Goal: Transaction & Acquisition: Purchase product/service

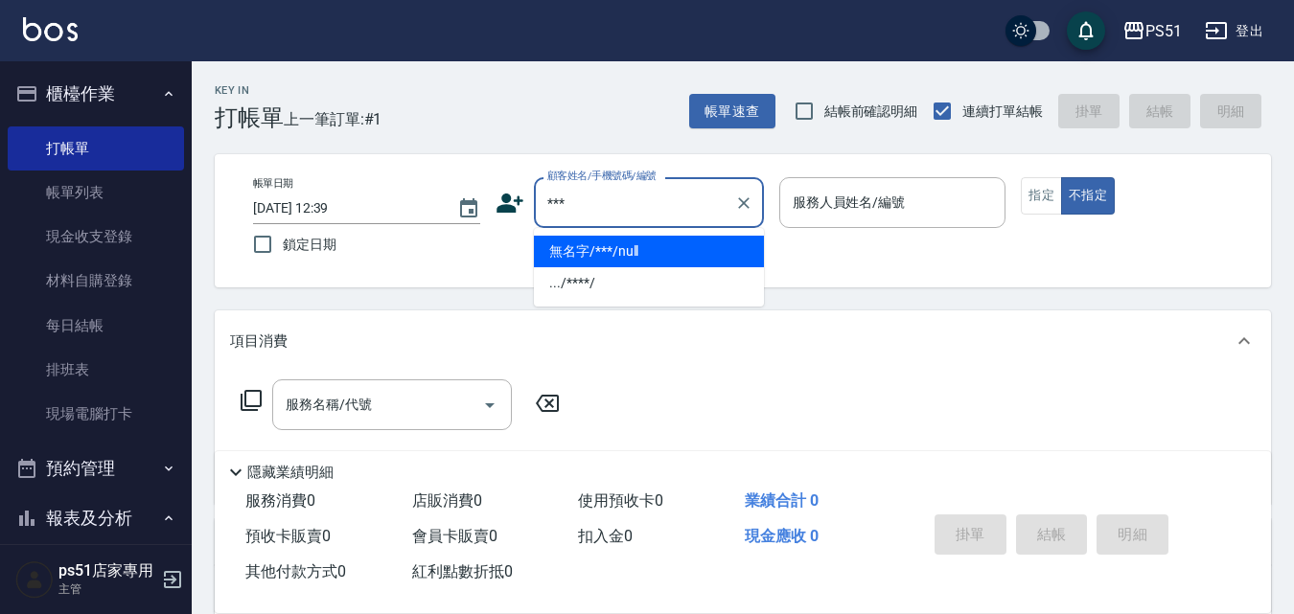
type input "無名字/***/null"
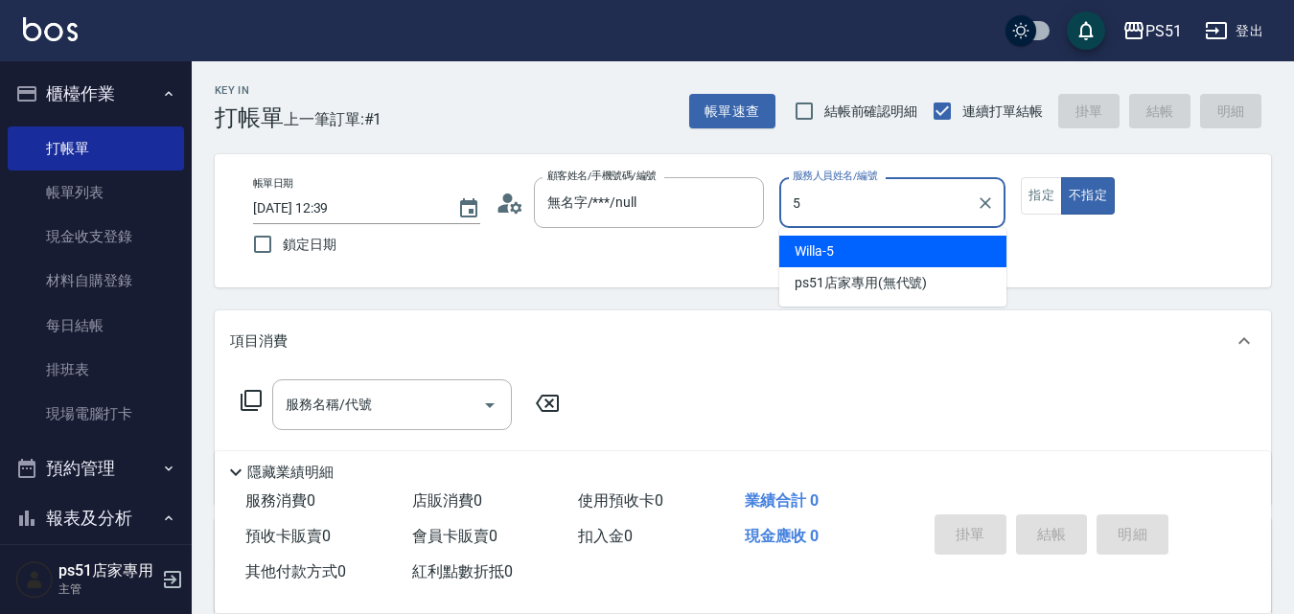
type input "Willa-5"
type button "false"
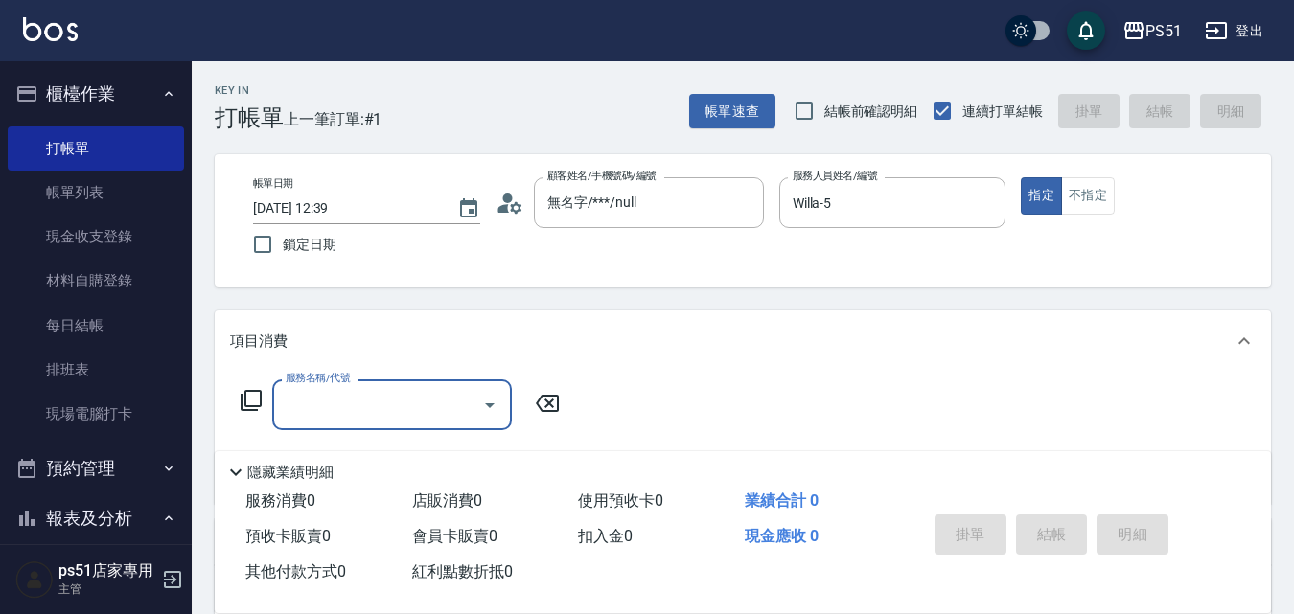
drag, startPoint x: 425, startPoint y: 406, endPoint x: 429, endPoint y: 385, distance: 21.6
click at [424, 408] on input "服務名稱/代號" at bounding box center [378, 405] width 194 height 34
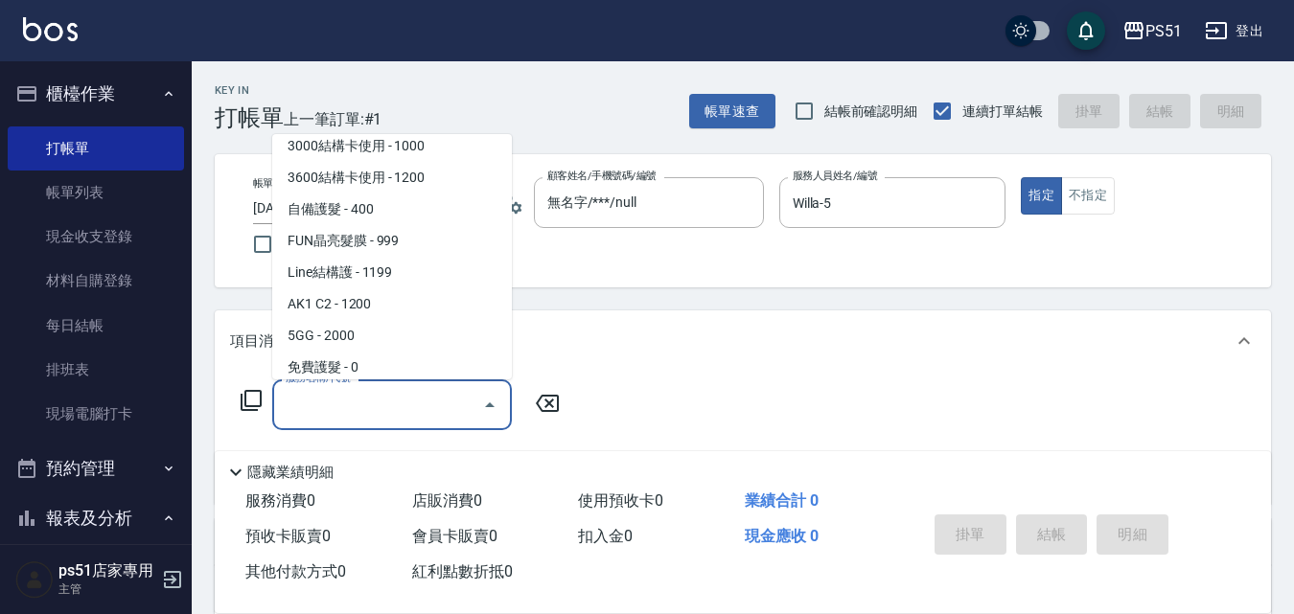
scroll to position [2236, 0]
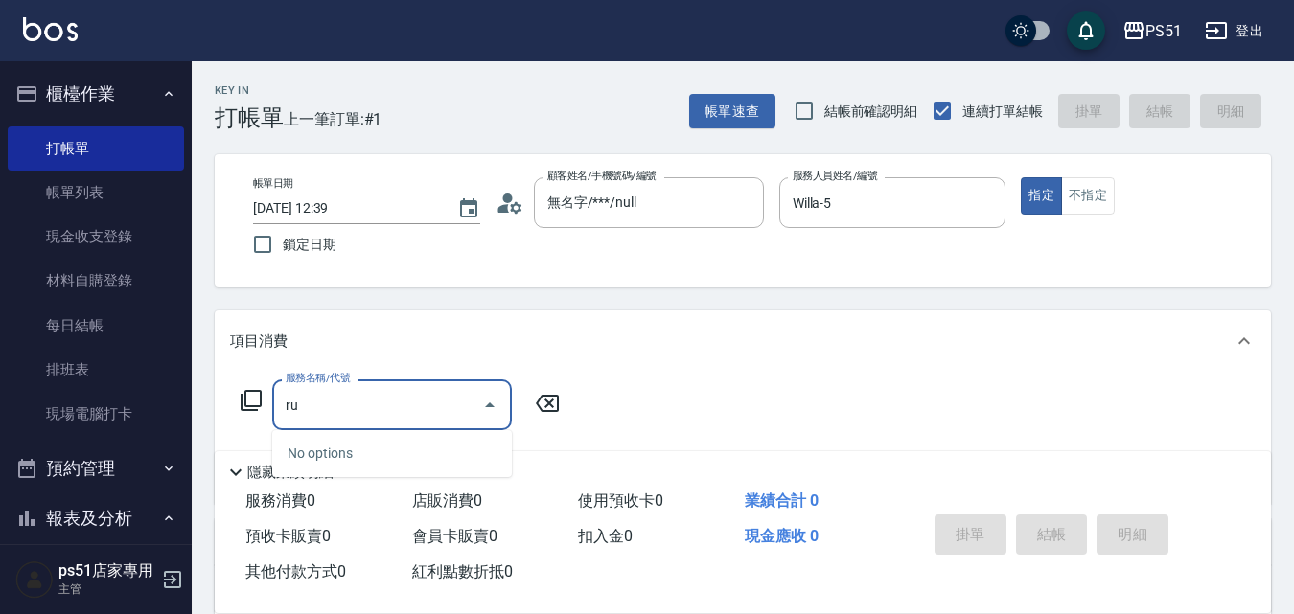
type input "r"
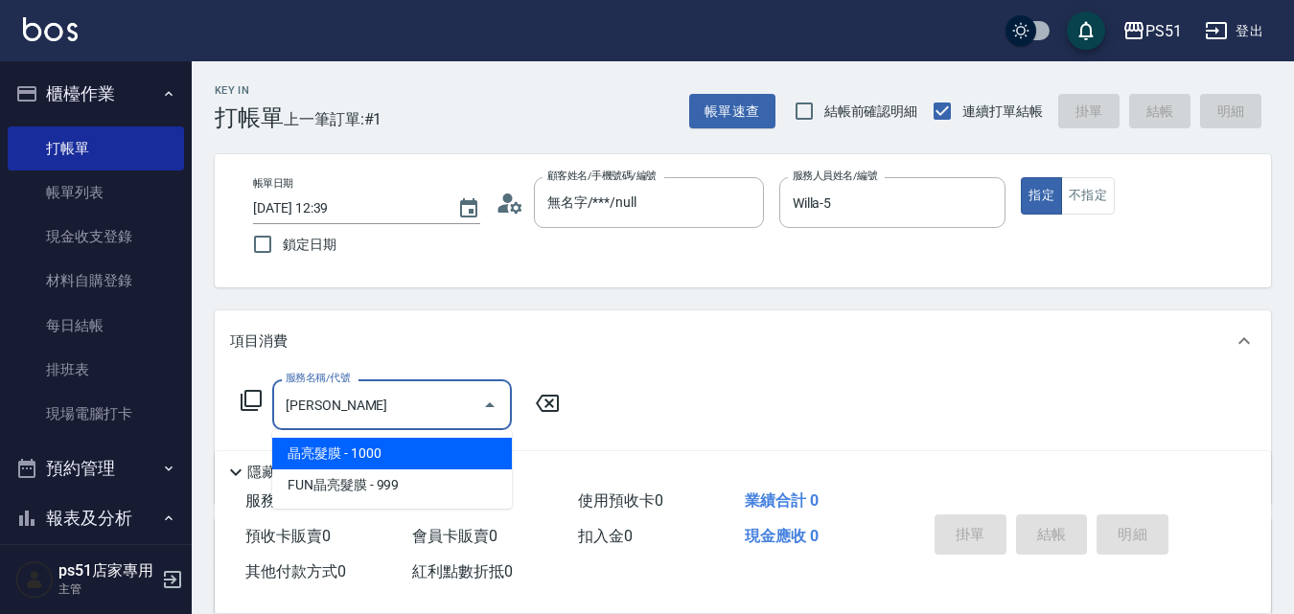
click at [418, 450] on span "晶亮髮膜 - 1000" at bounding box center [392, 454] width 240 height 32
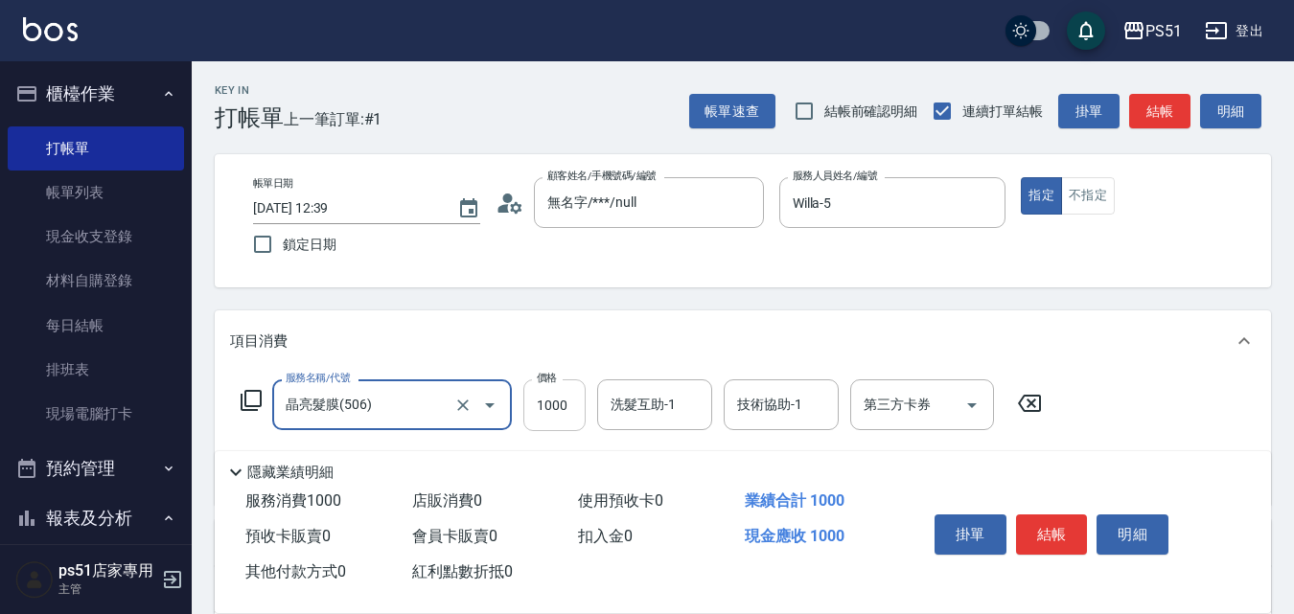
type input "晶亮髮膜(506)"
click at [580, 413] on input "1000" at bounding box center [554, 406] width 62 height 52
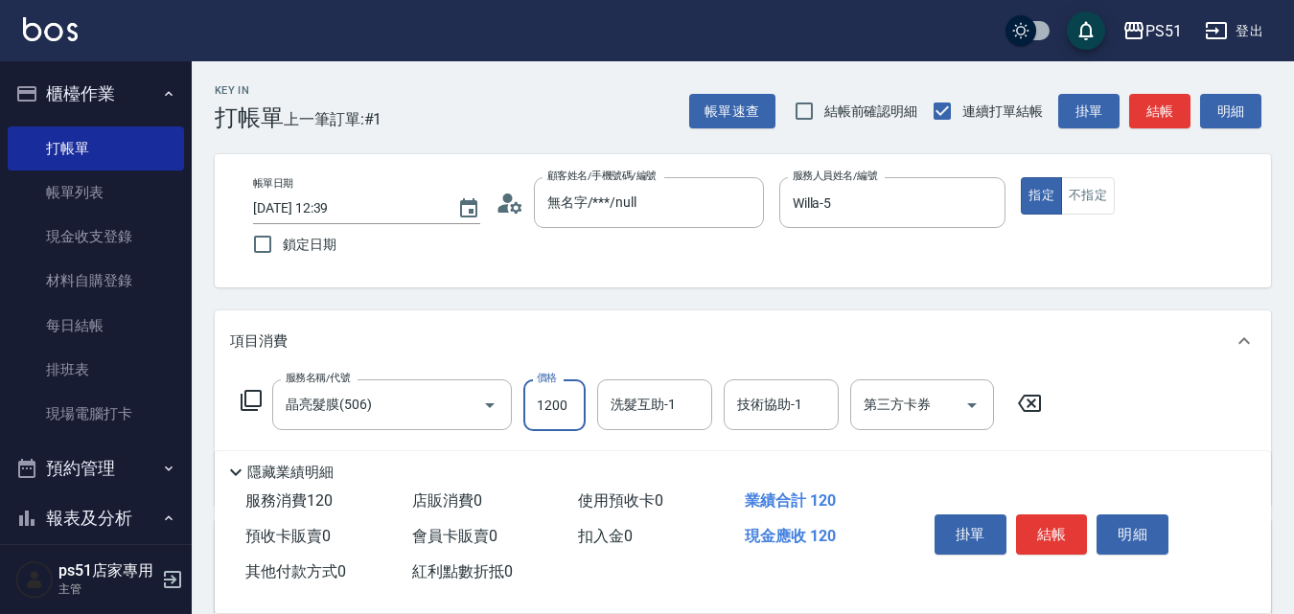
type input "1200"
click at [1136, 113] on button "結帳" at bounding box center [1159, 111] width 61 height 35
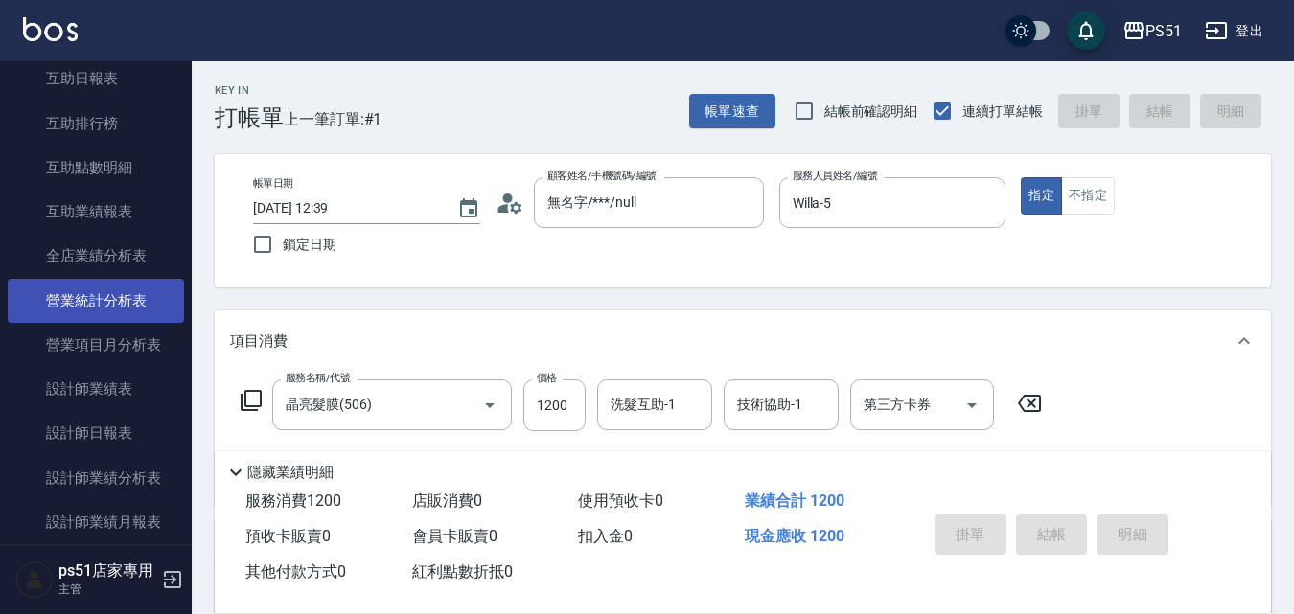
type input "[DATE] 13:26"
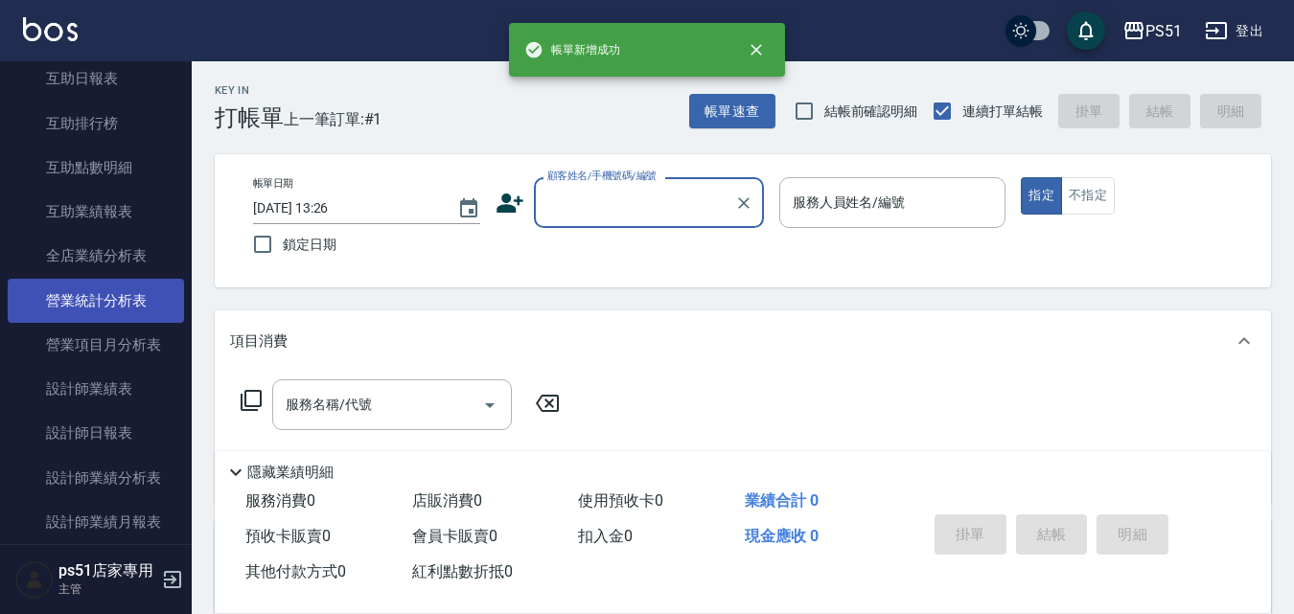
scroll to position [894, 0]
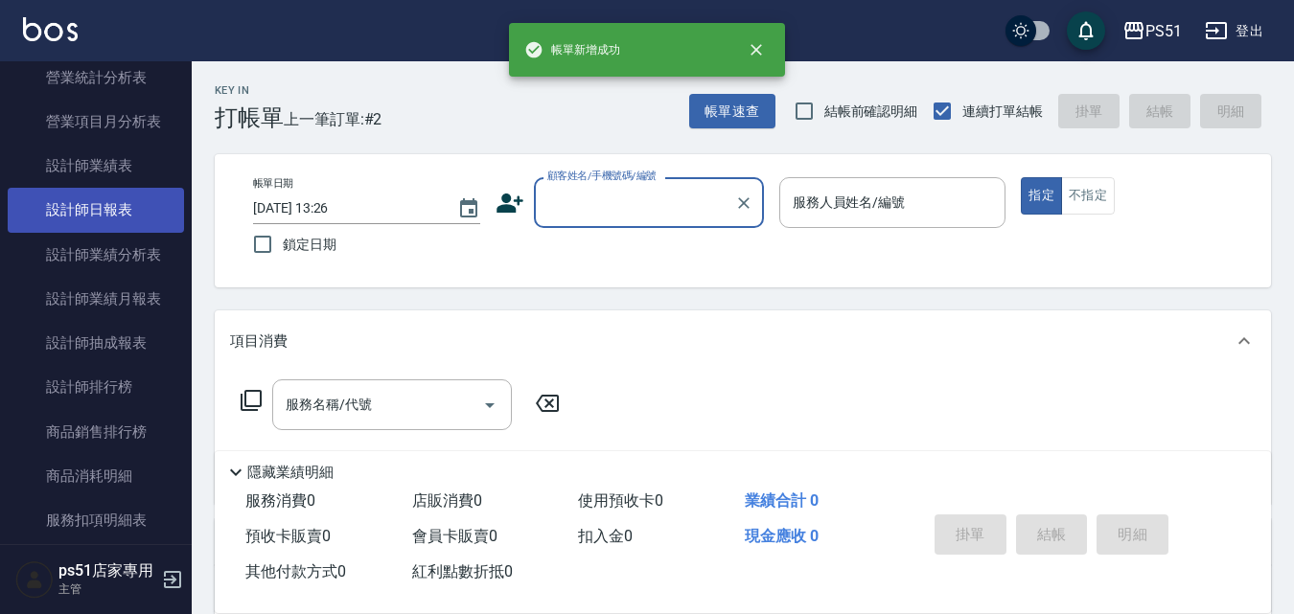
click at [169, 213] on link "設計師日報表" at bounding box center [96, 210] width 176 height 44
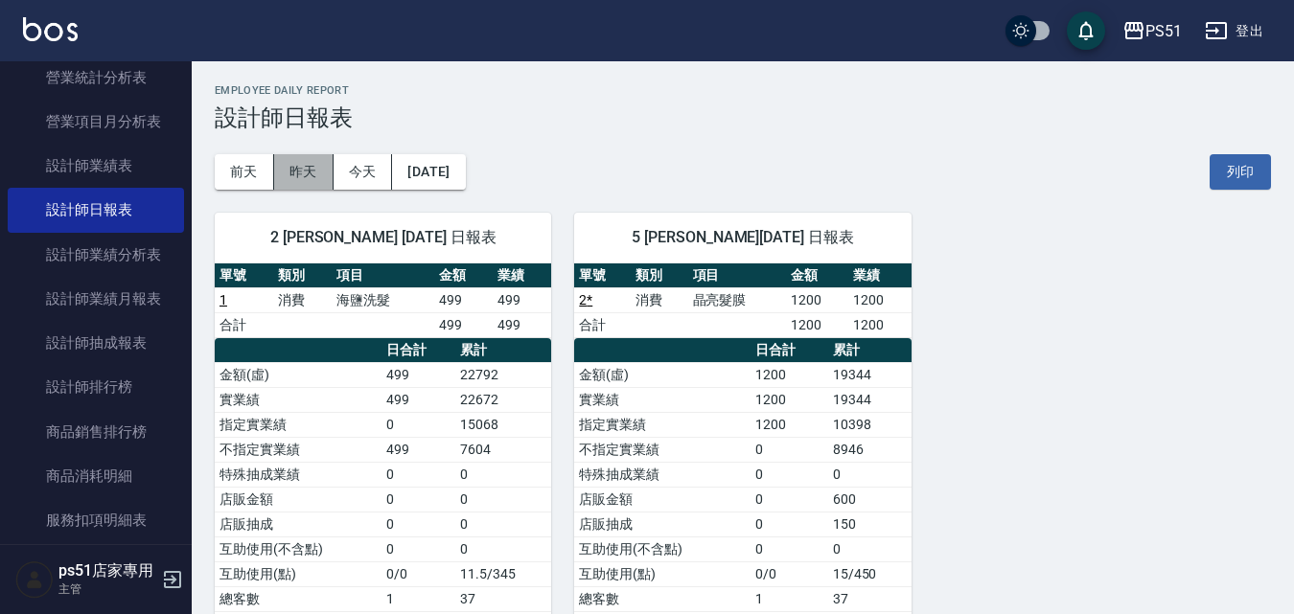
click at [310, 172] on button "昨天" at bounding box center [303, 171] width 59 height 35
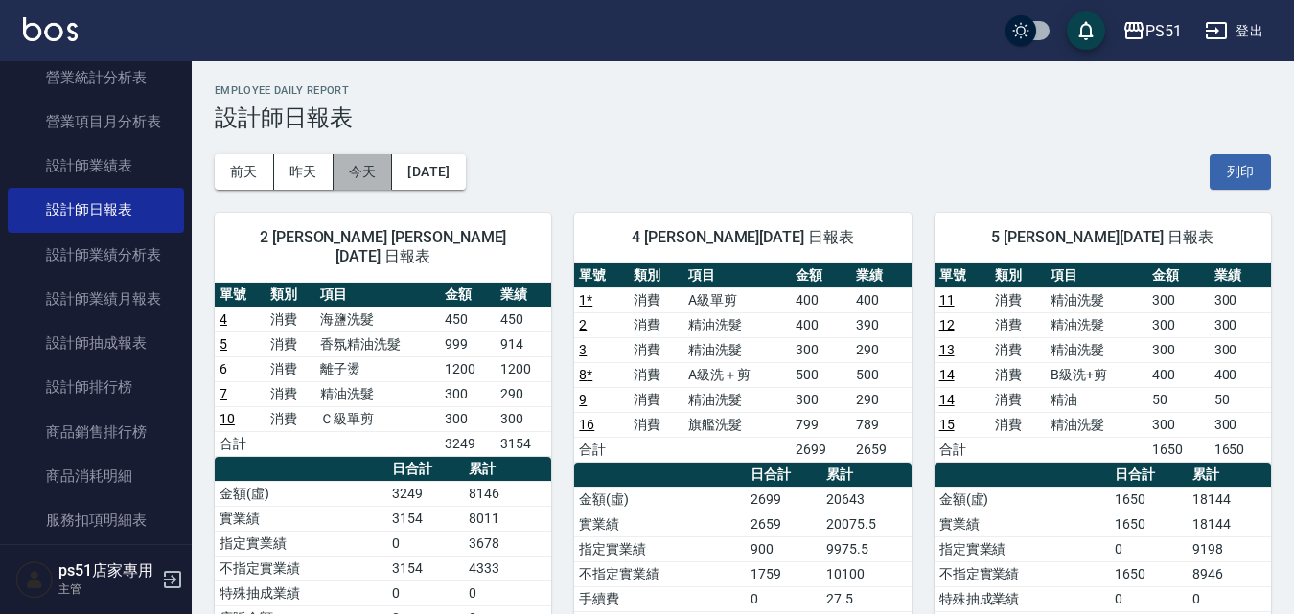
click at [350, 173] on button "今天" at bounding box center [363, 171] width 59 height 35
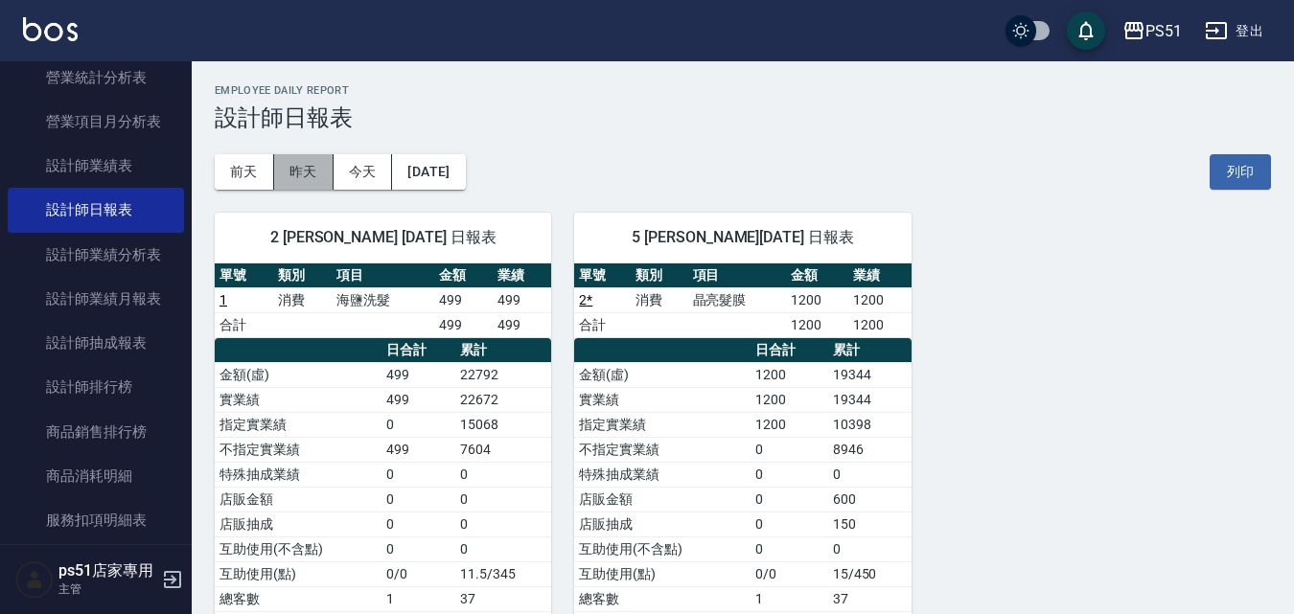
click at [295, 174] on button "昨天" at bounding box center [303, 171] width 59 height 35
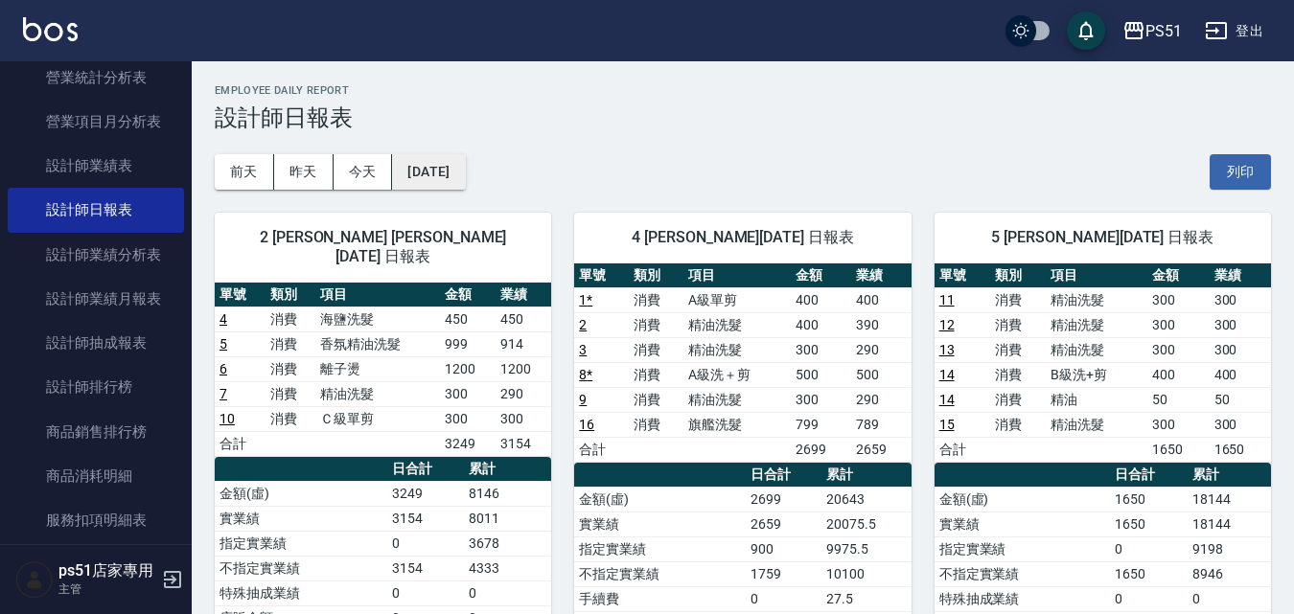
click at [465, 180] on button "[DATE]" at bounding box center [428, 171] width 73 height 35
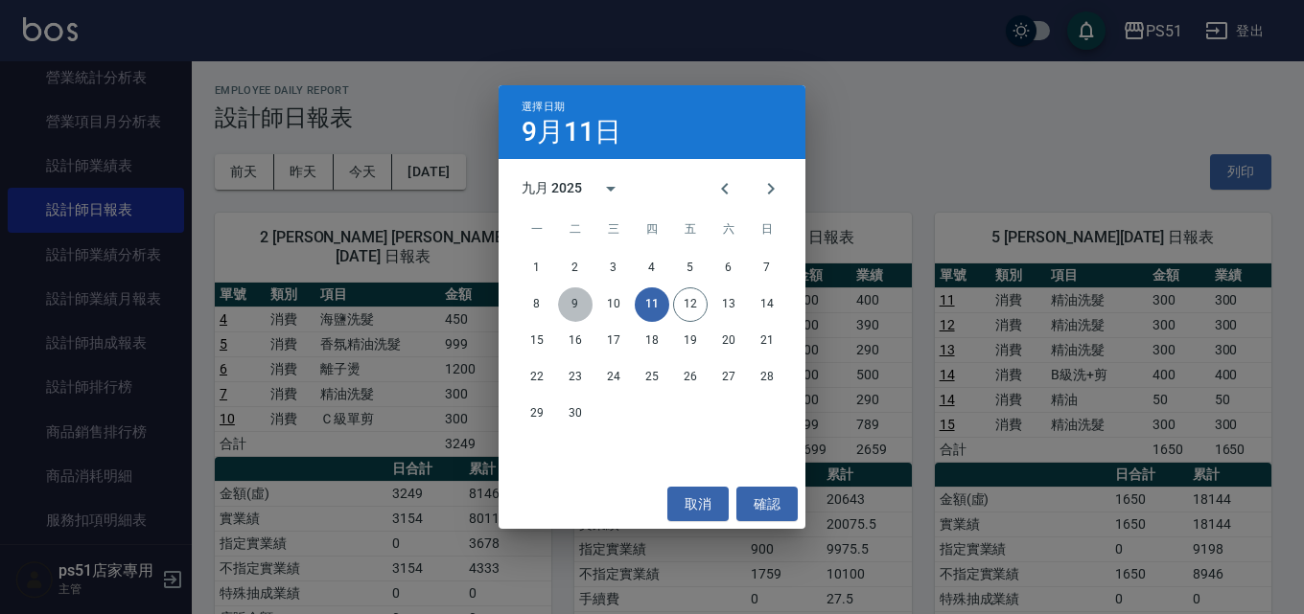
click at [575, 302] on button "9" at bounding box center [575, 305] width 35 height 35
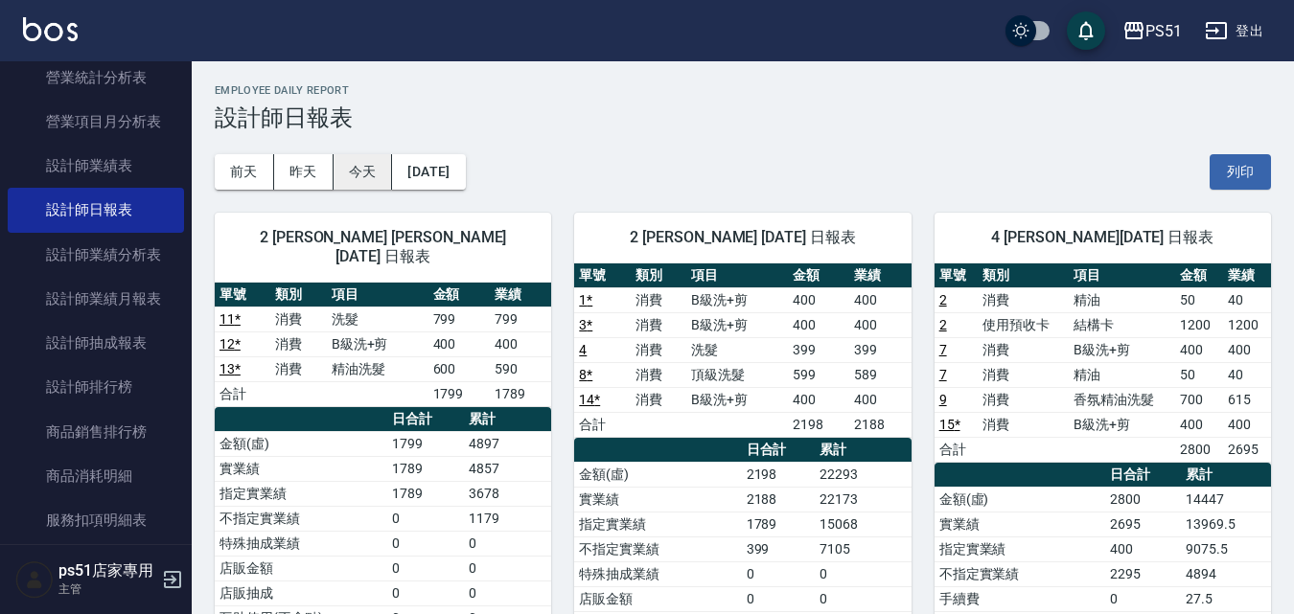
click at [359, 177] on button "今天" at bounding box center [363, 171] width 59 height 35
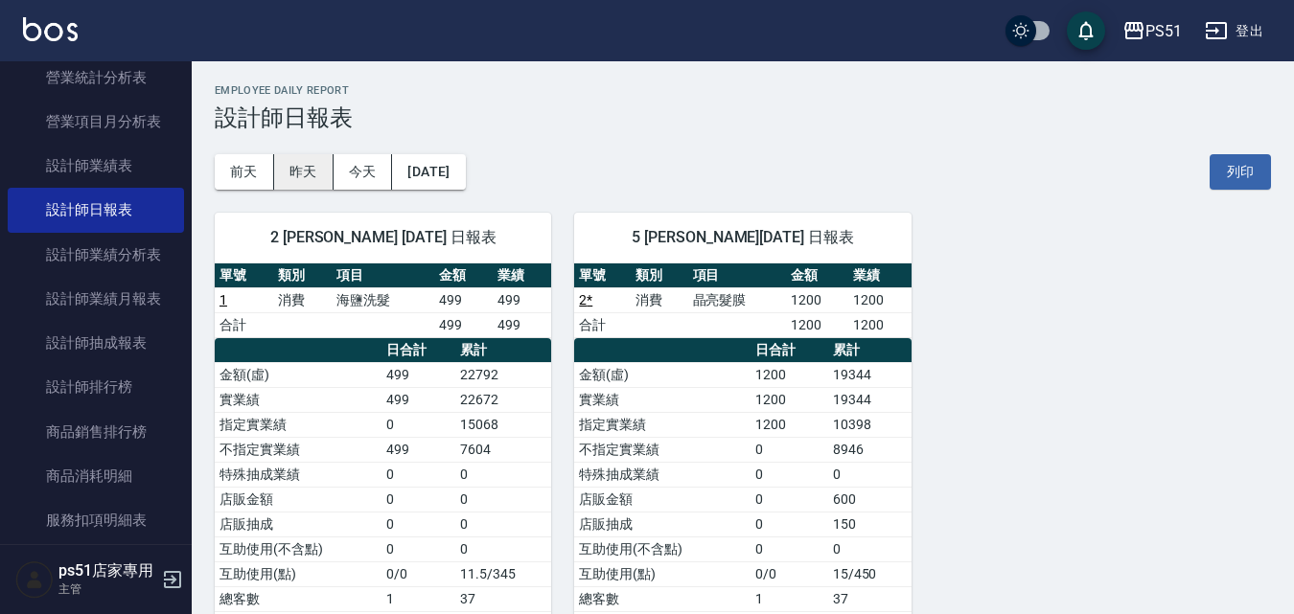
click at [313, 184] on button "昨天" at bounding box center [303, 171] width 59 height 35
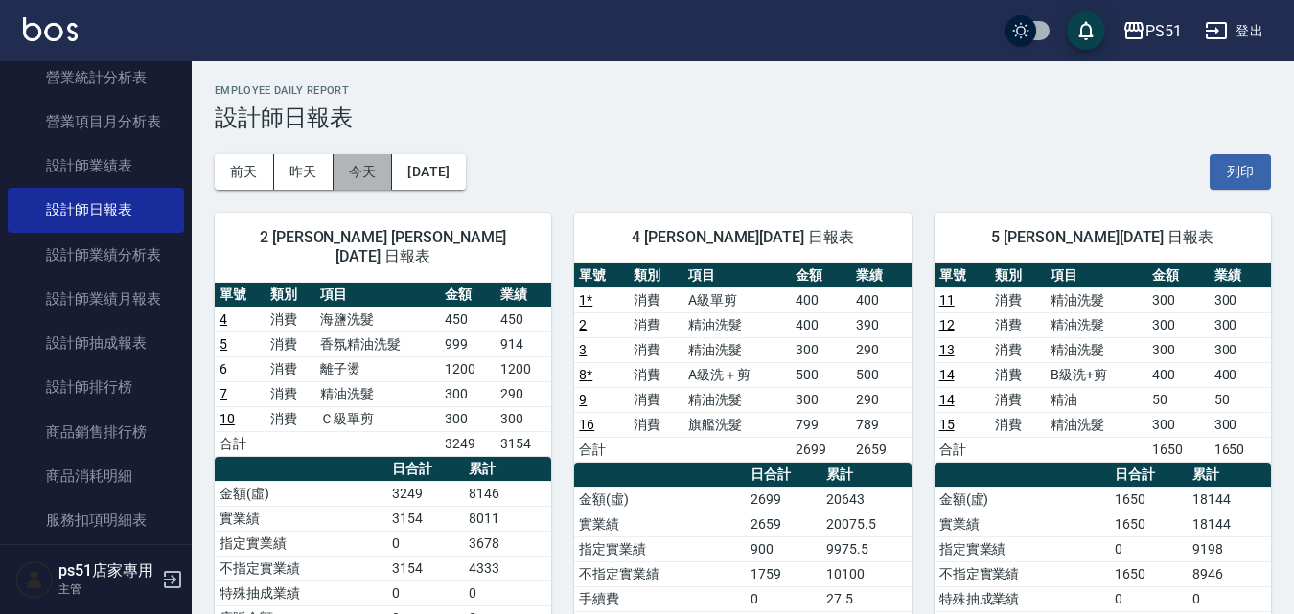
click at [352, 175] on button "今天" at bounding box center [363, 171] width 59 height 35
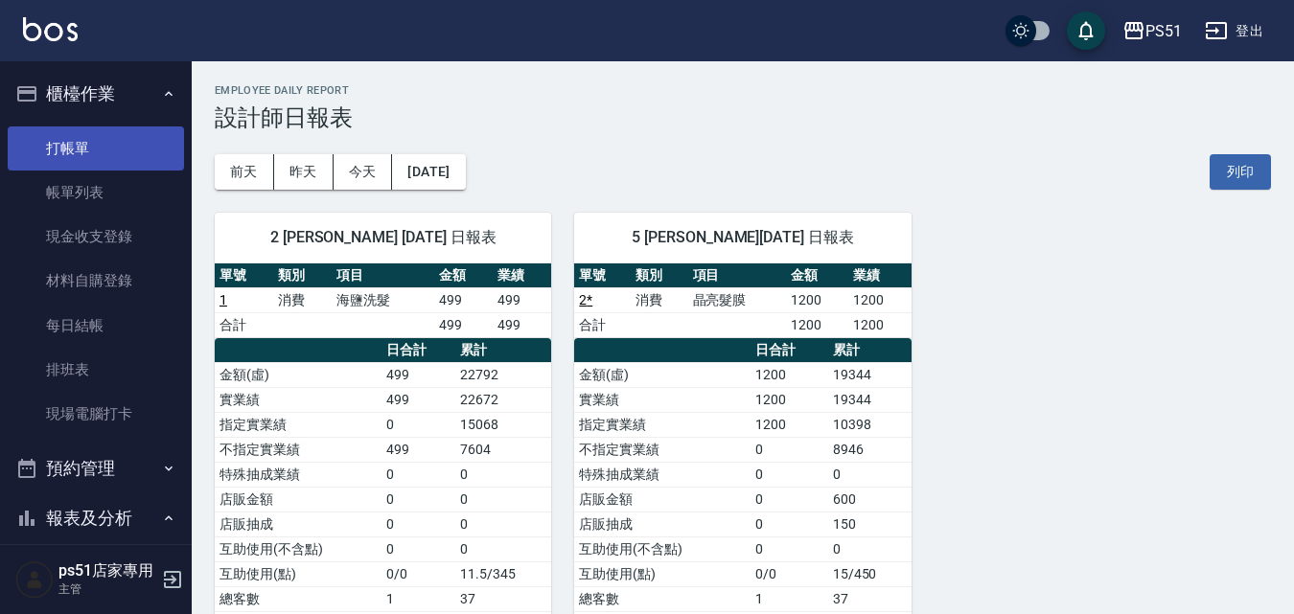
click at [81, 144] on link "打帳單" at bounding box center [96, 149] width 176 height 44
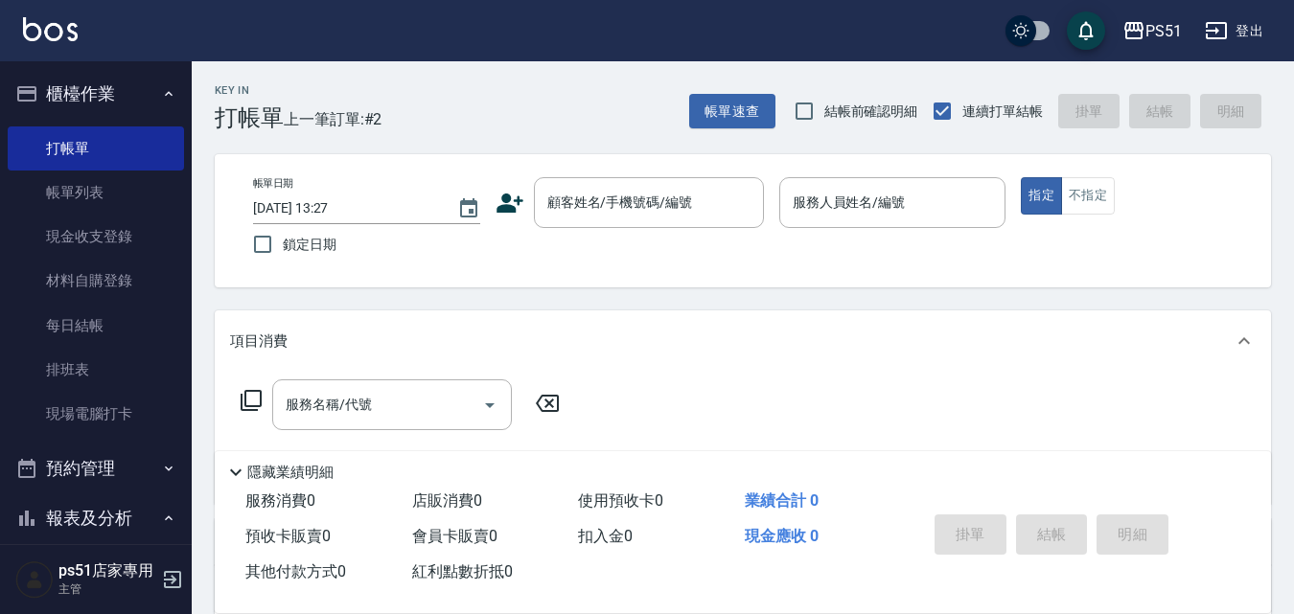
click at [631, 174] on div "帳單日期 [DATE] 13:27 鎖定日期 顧客姓名/手機號碼/編號 顧客姓名/手機號碼/編號 服務人員姓名/編號 服務人員姓名/編號 指定 不指定" at bounding box center [743, 220] width 1056 height 133
click at [637, 233] on div "帳單日期 [DATE] 13:27 鎖定日期 顧客姓名/手機號碼/編號 顧客姓名/手機號碼/編號 服務人員姓名/編號 服務人員姓名/編號 指定 不指定" at bounding box center [743, 220] width 1010 height 87
click at [647, 211] on input "顧客姓名/手機號碼/編號" at bounding box center [635, 203] width 184 height 34
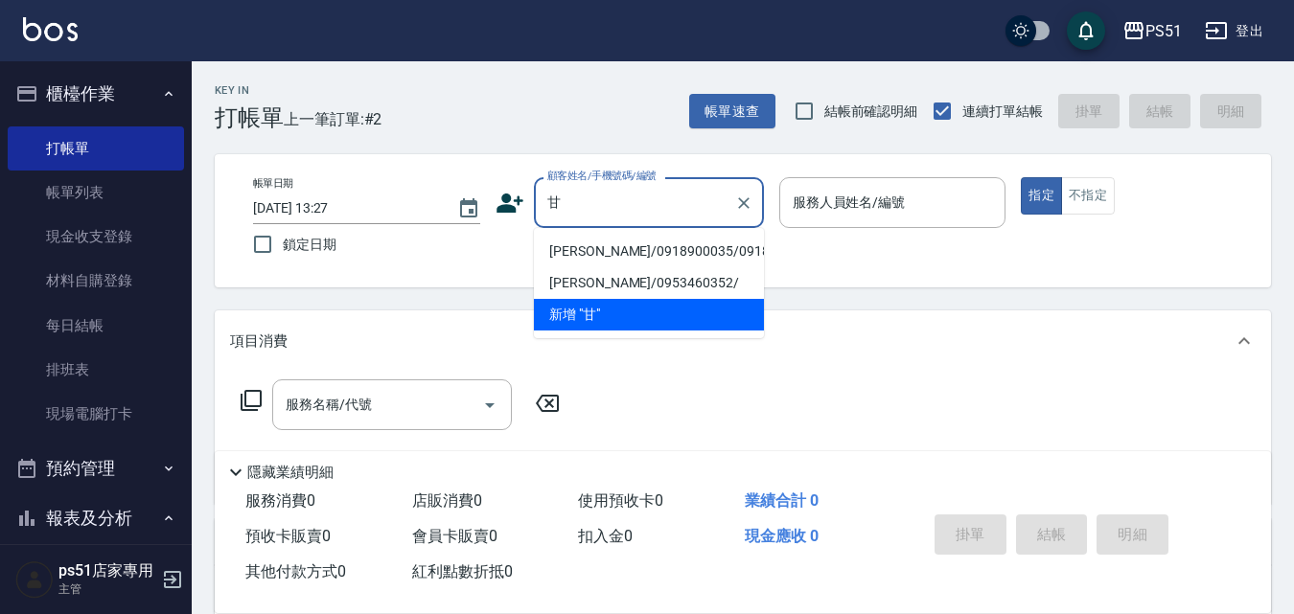
click at [585, 246] on li "[PERSON_NAME]/0918900035/0918900035" at bounding box center [649, 252] width 230 height 32
type input "[PERSON_NAME]/0918900035/0918900035"
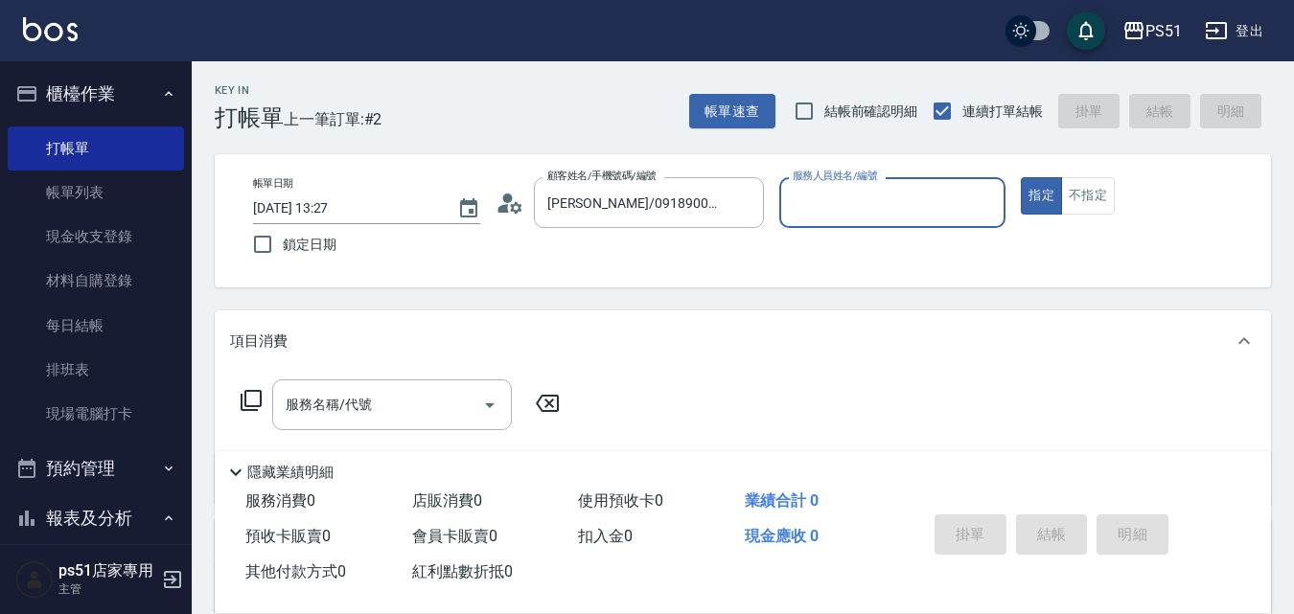
type input "Bella-4"
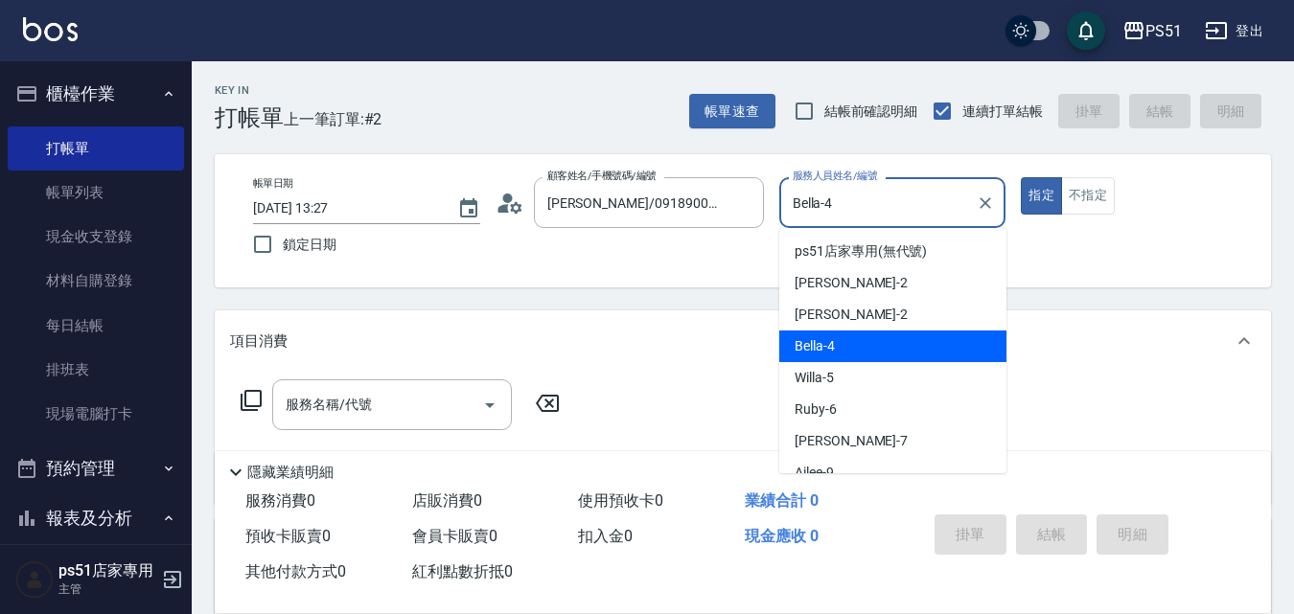
click at [797, 198] on input "Bella-4" at bounding box center [878, 203] width 181 height 34
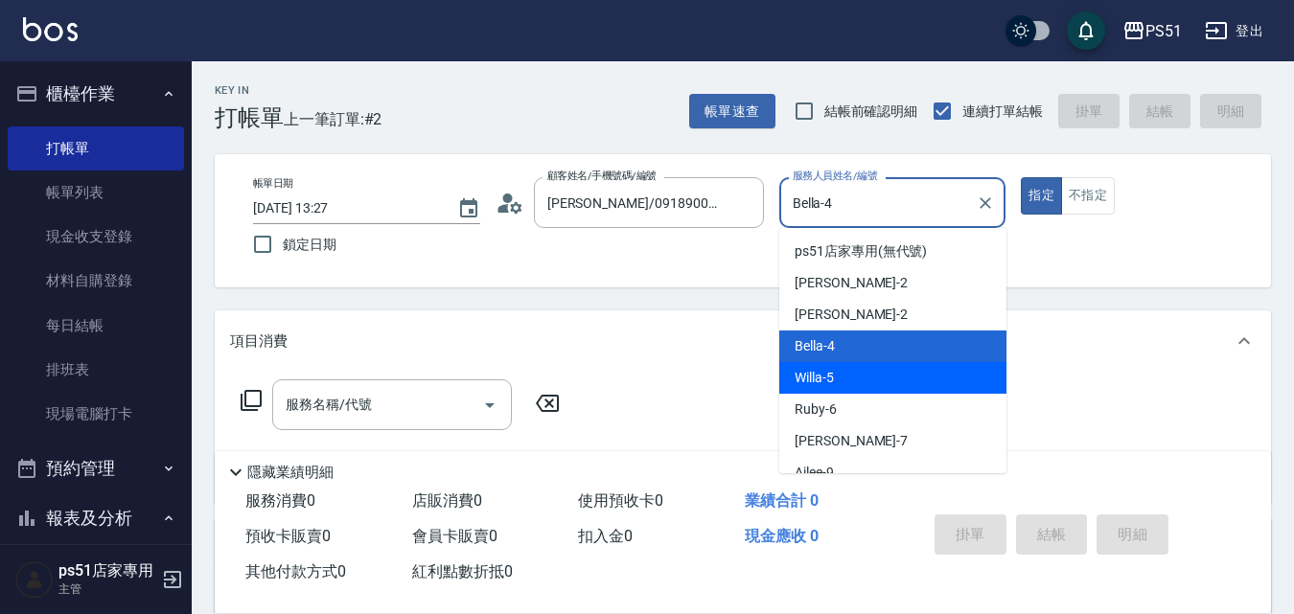
click at [630, 303] on div "Key In 打帳單 上一筆訂單:#2 帳單速查 結帳前確認明細 連續打單結帳 掛單 結帳 明細 帳單日期 [DATE] 13:27 鎖定日期 顧客姓名/手機…" at bounding box center [743, 497] width 1102 height 872
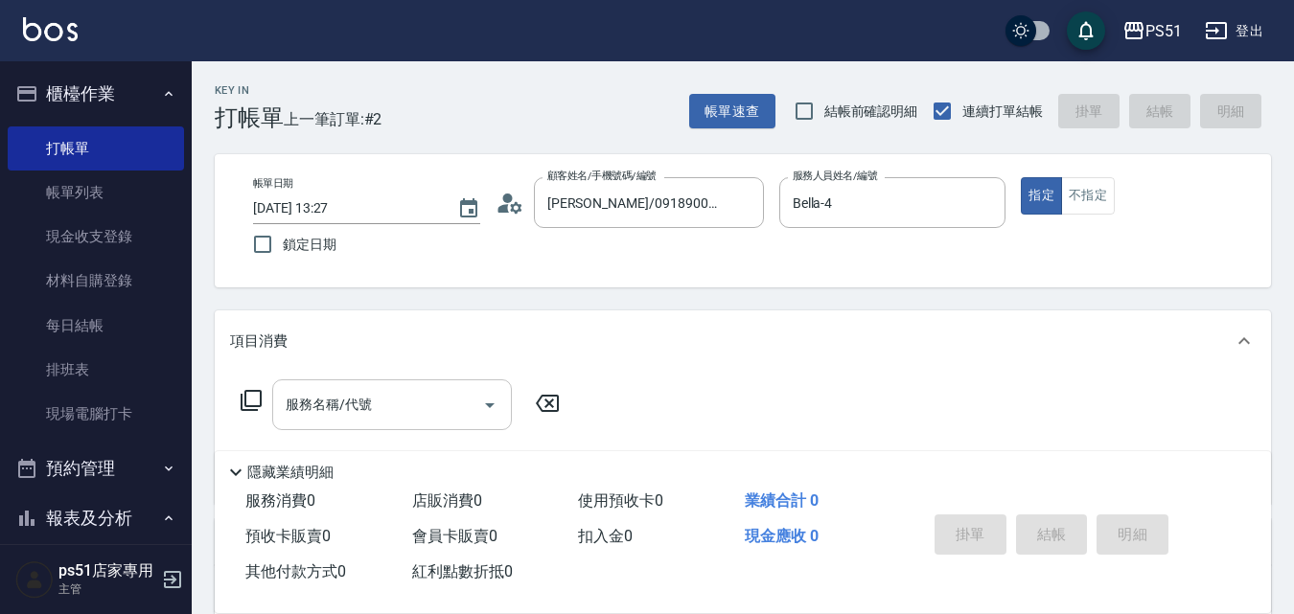
click at [395, 389] on input "服務名稱/代號" at bounding box center [378, 405] width 194 height 34
click at [243, 396] on icon at bounding box center [251, 400] width 23 height 23
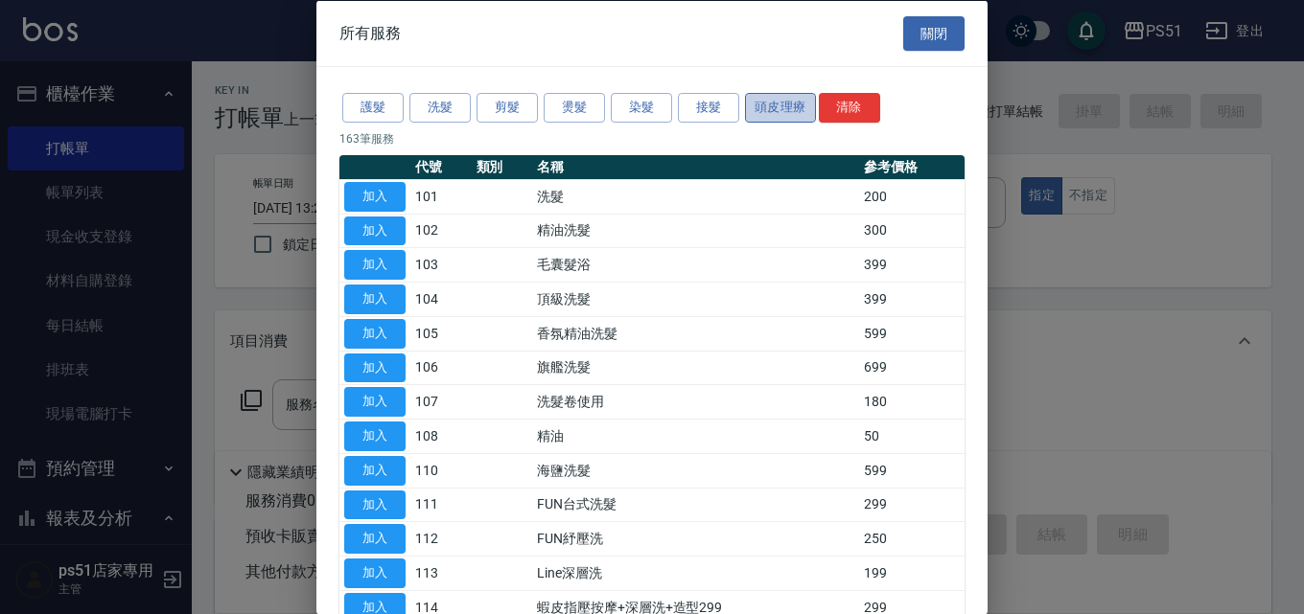
click at [776, 110] on button "頭皮理療" at bounding box center [780, 108] width 71 height 30
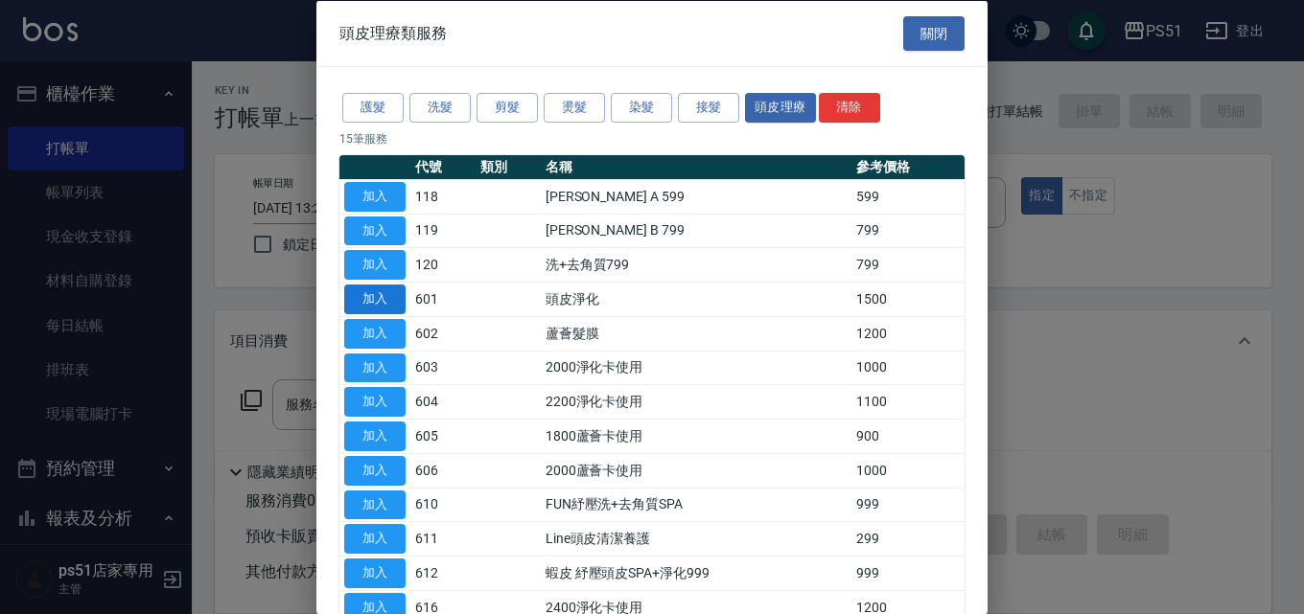
click at [395, 302] on button "加入" at bounding box center [374, 300] width 61 height 30
type input "頭皮淨化(601)"
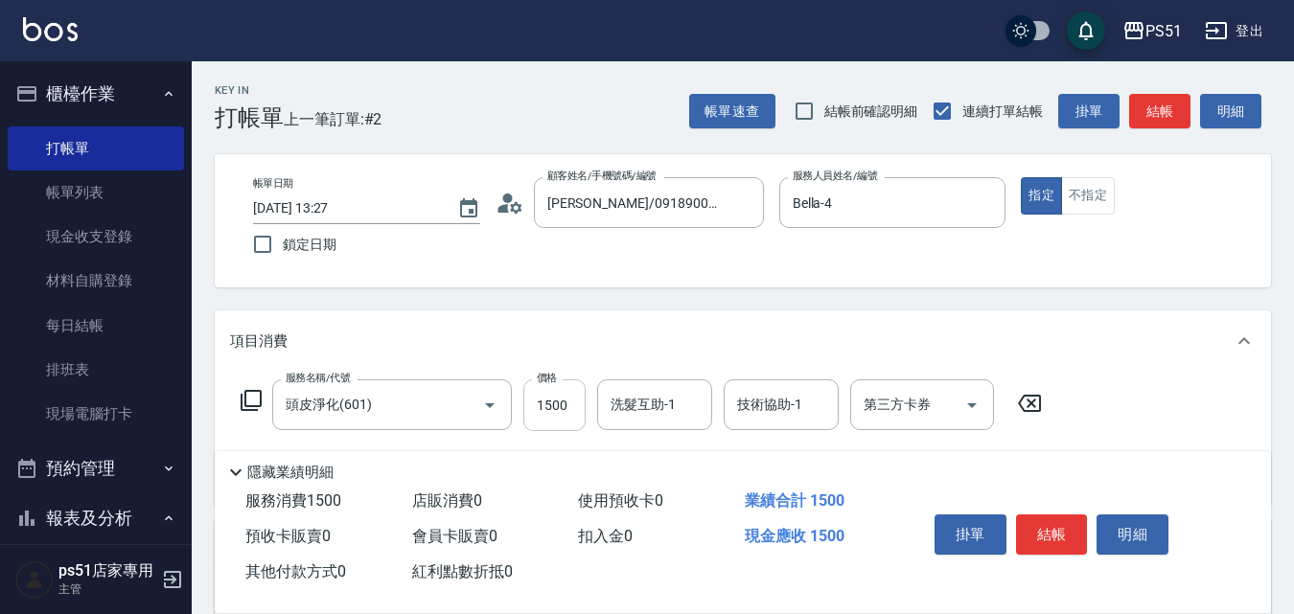
click at [537, 413] on input "1500" at bounding box center [554, 406] width 62 height 52
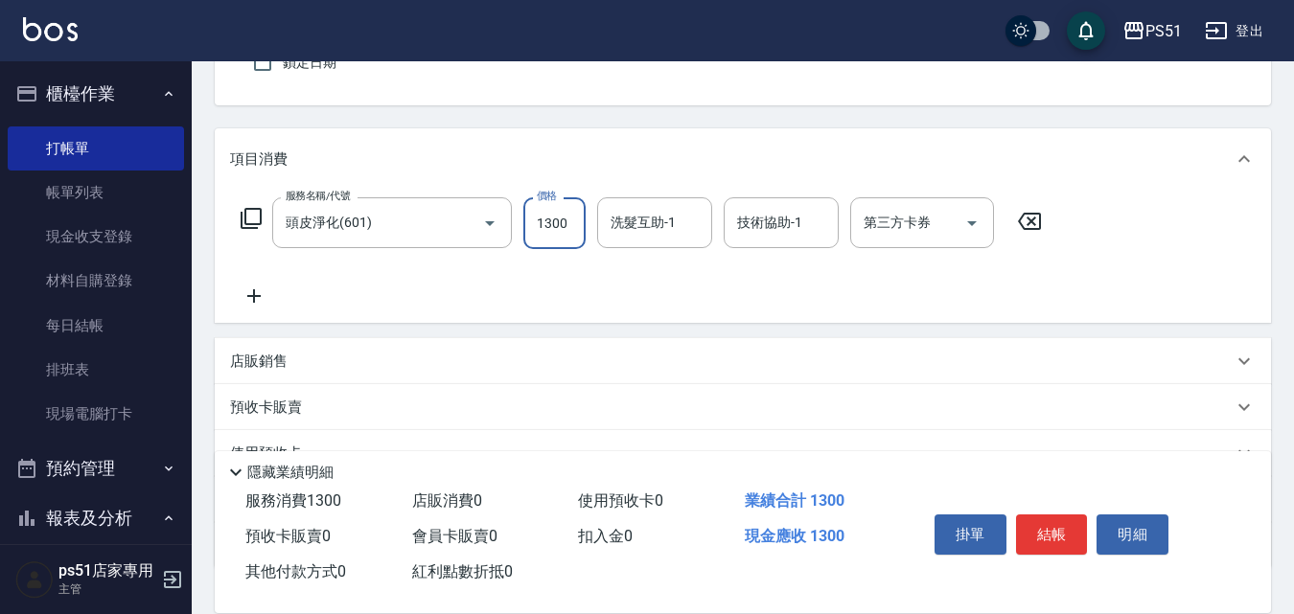
scroll to position [223, 0]
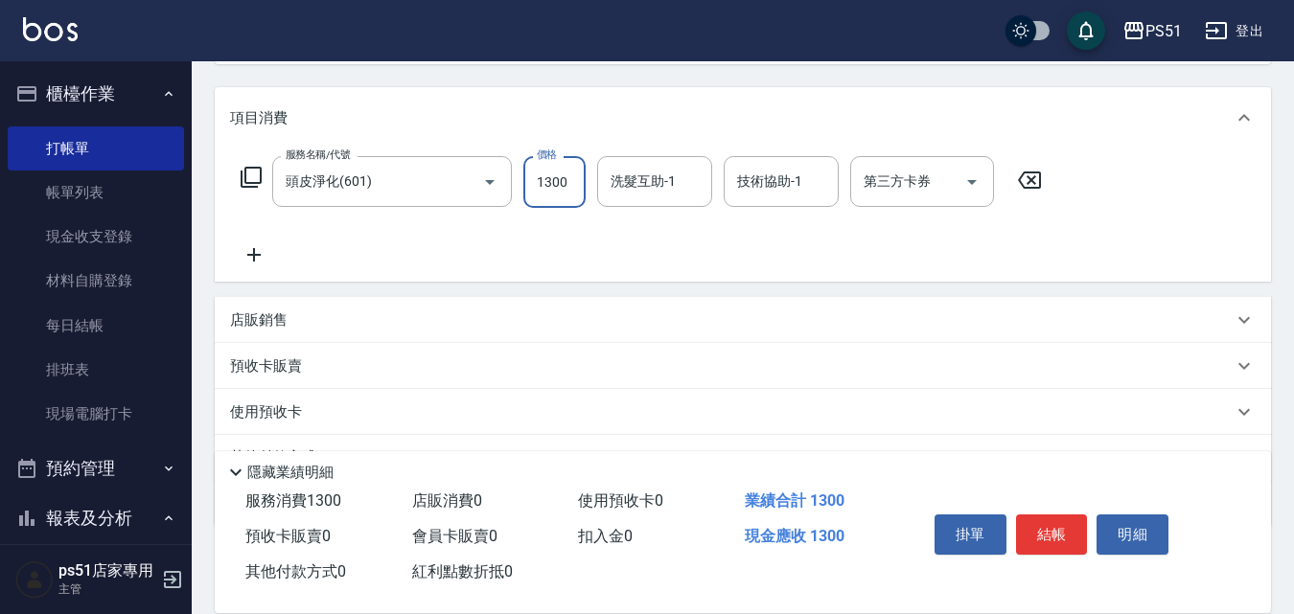
type input "1300"
click at [260, 249] on icon at bounding box center [254, 254] width 48 height 23
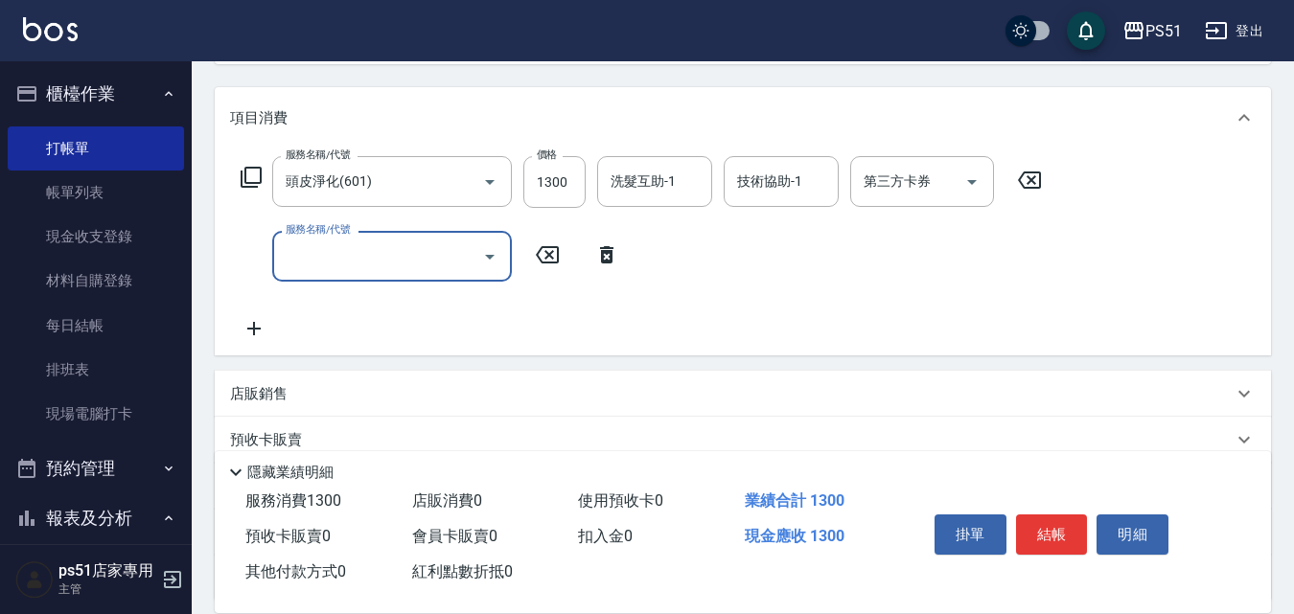
click at [330, 260] on input "服務名稱/代號" at bounding box center [378, 257] width 194 height 34
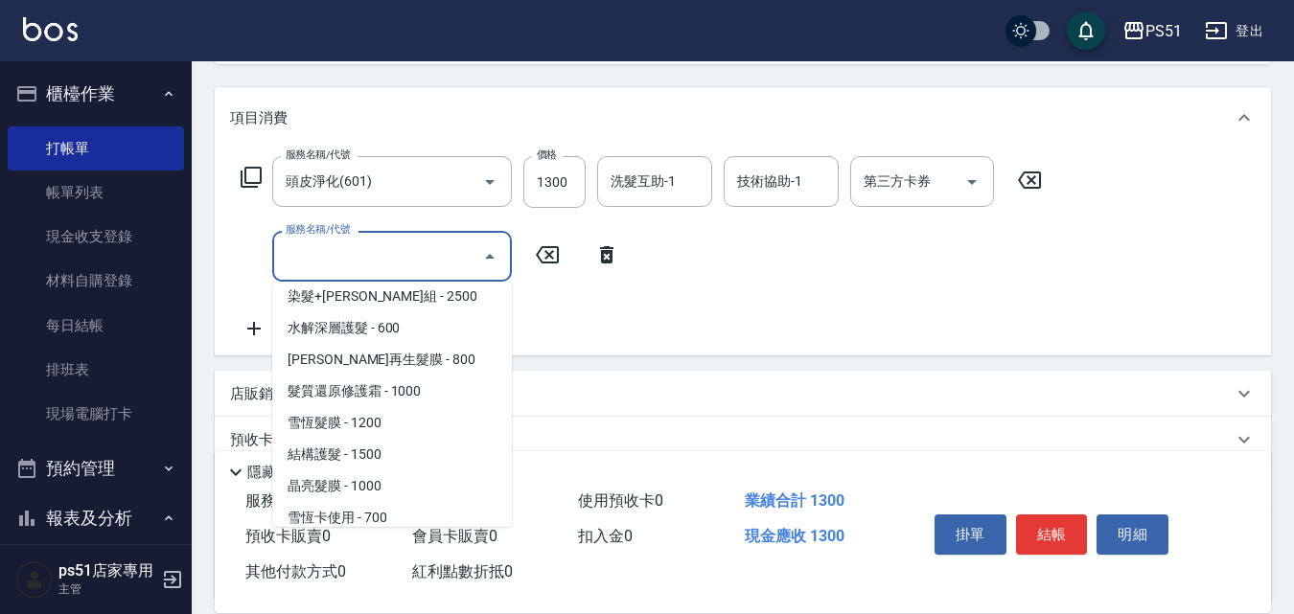
scroll to position [2013, 0]
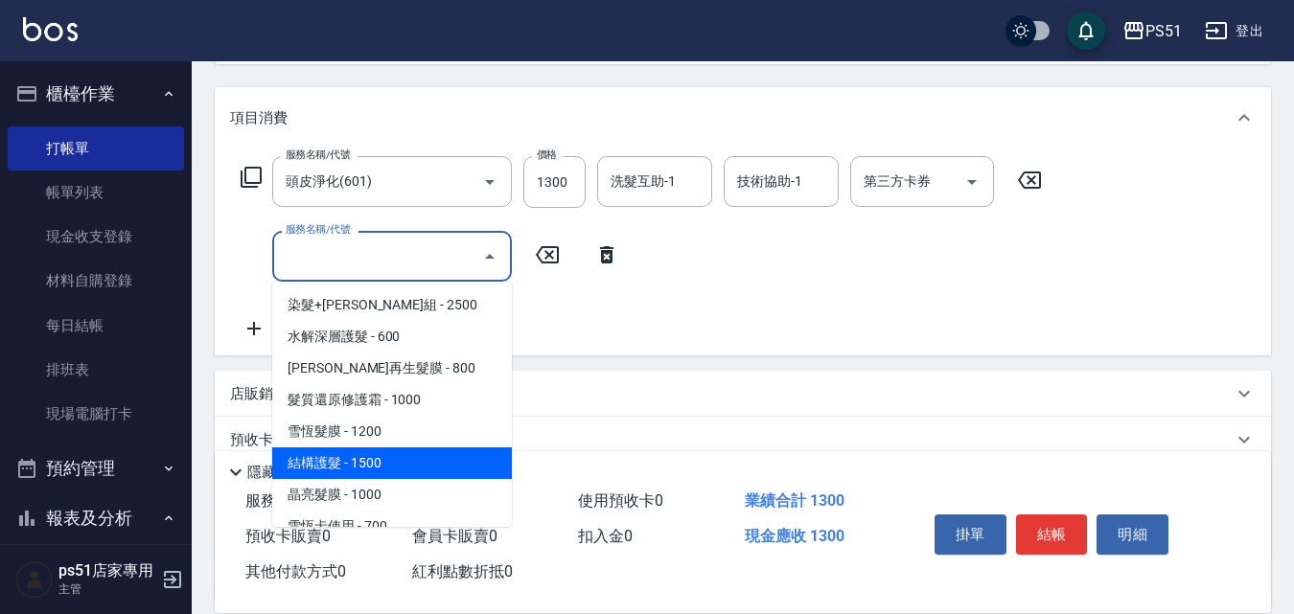
click at [379, 459] on span "結構護髮 - 1500" at bounding box center [392, 464] width 240 height 32
type input "結構護髮(505)"
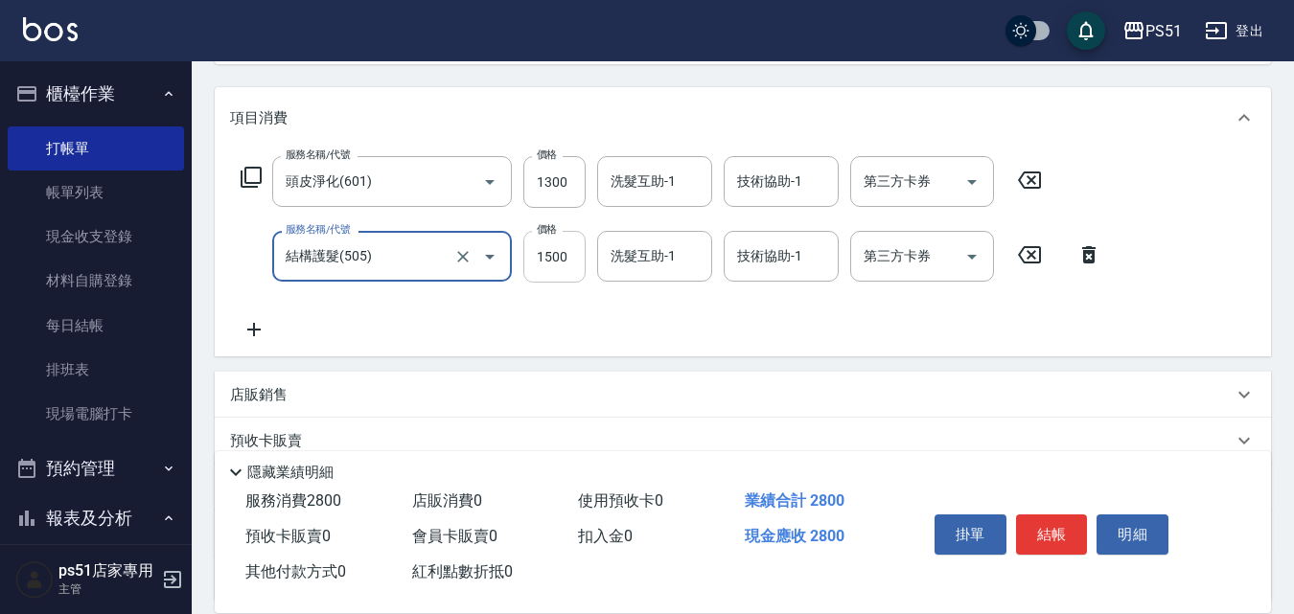
click at [566, 254] on input "1500" at bounding box center [554, 257] width 62 height 52
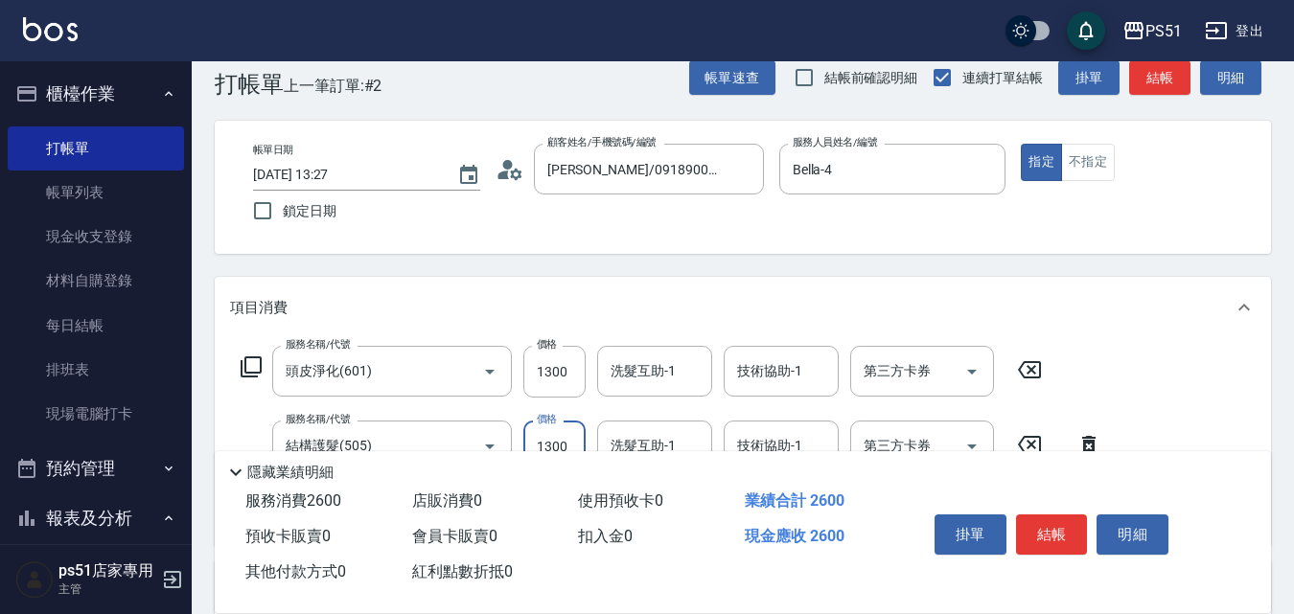
scroll to position [0, 0]
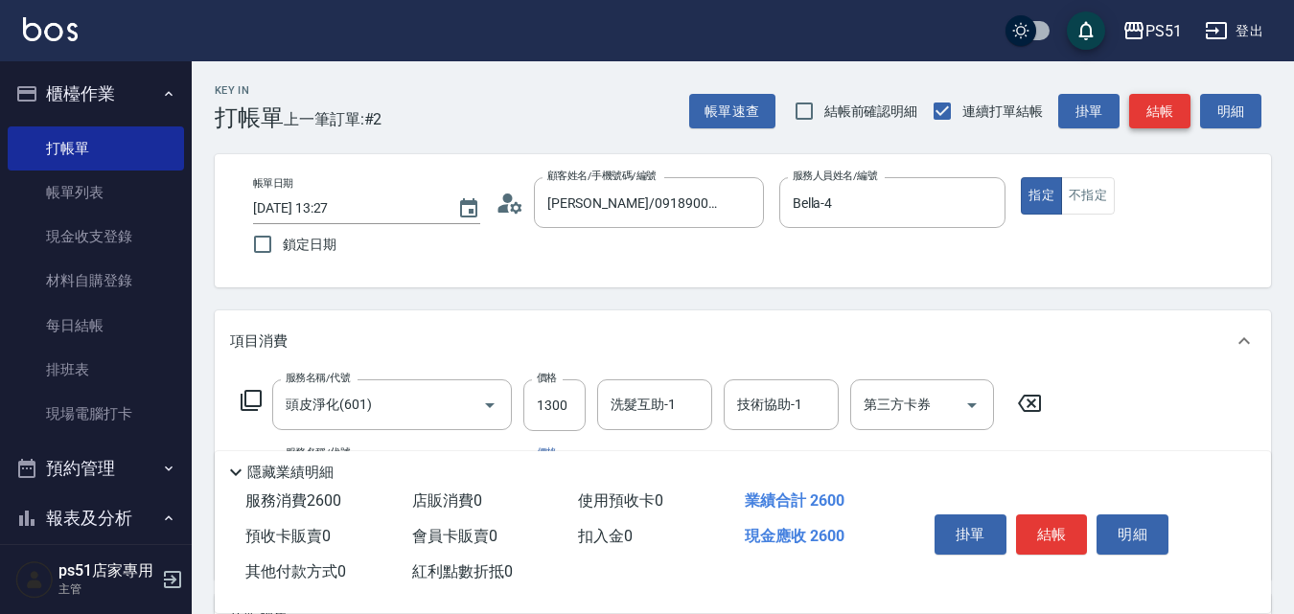
type input "1300"
click at [1166, 104] on button "結帳" at bounding box center [1159, 111] width 61 height 35
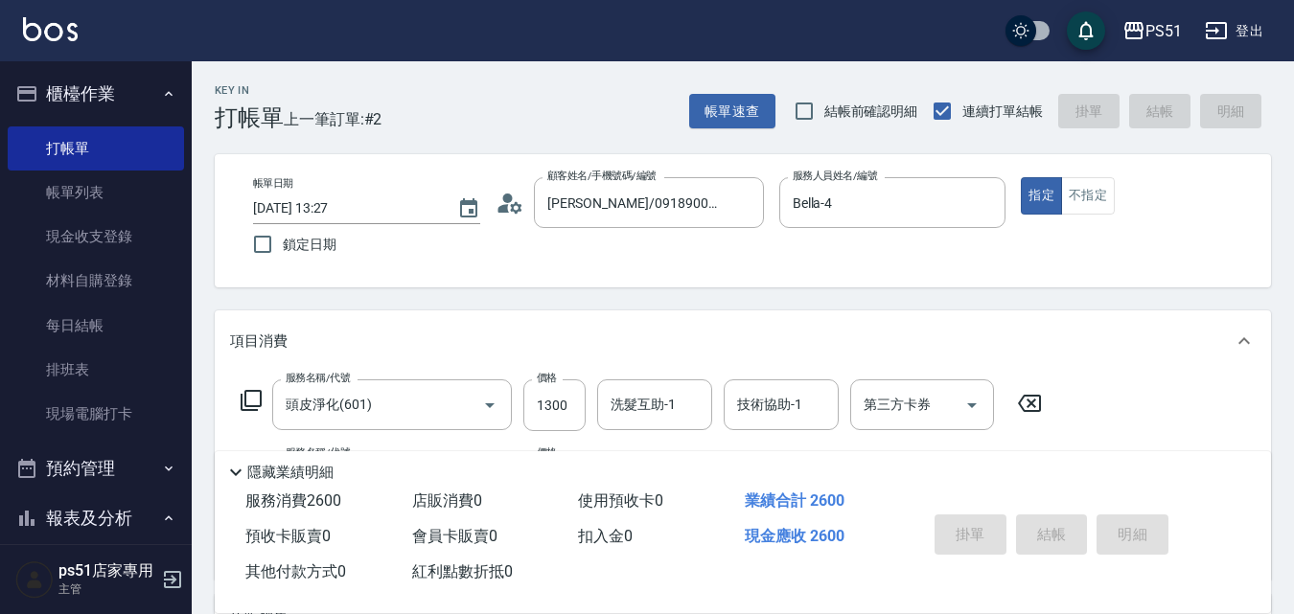
type input "[DATE] 14:06"
